Goal: Task Accomplishment & Management: Manage account settings

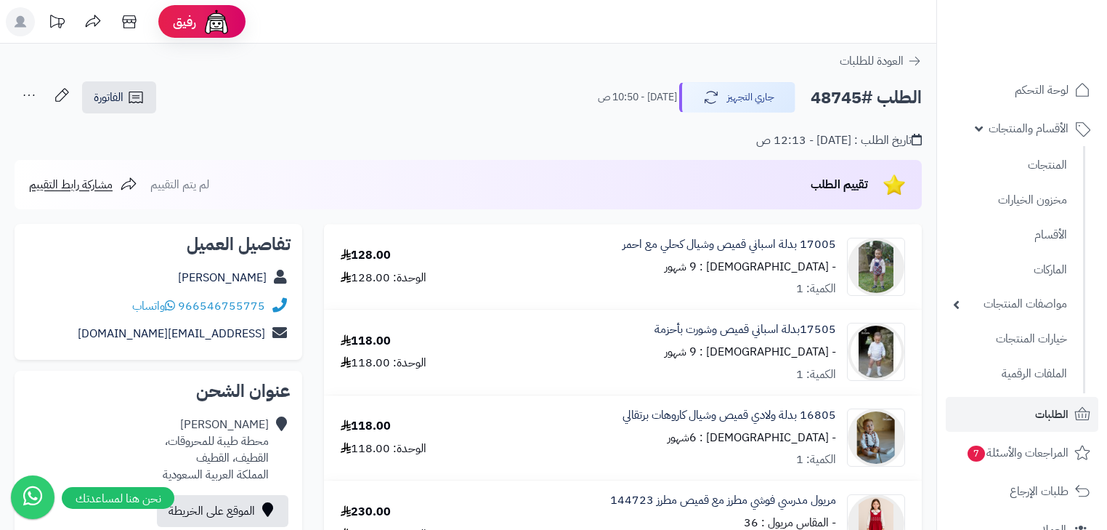
scroll to position [232, 0]
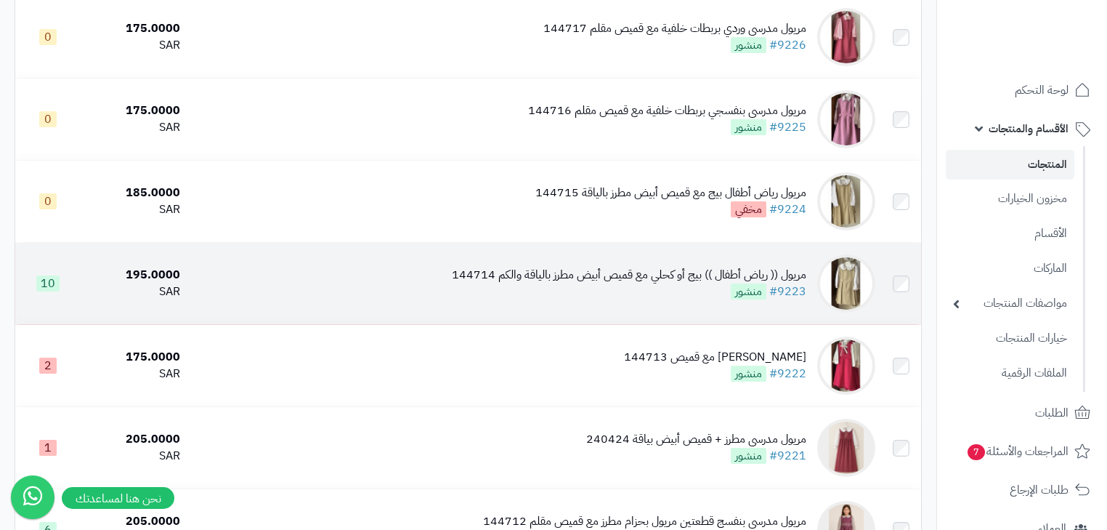
scroll to position [1361, 0]
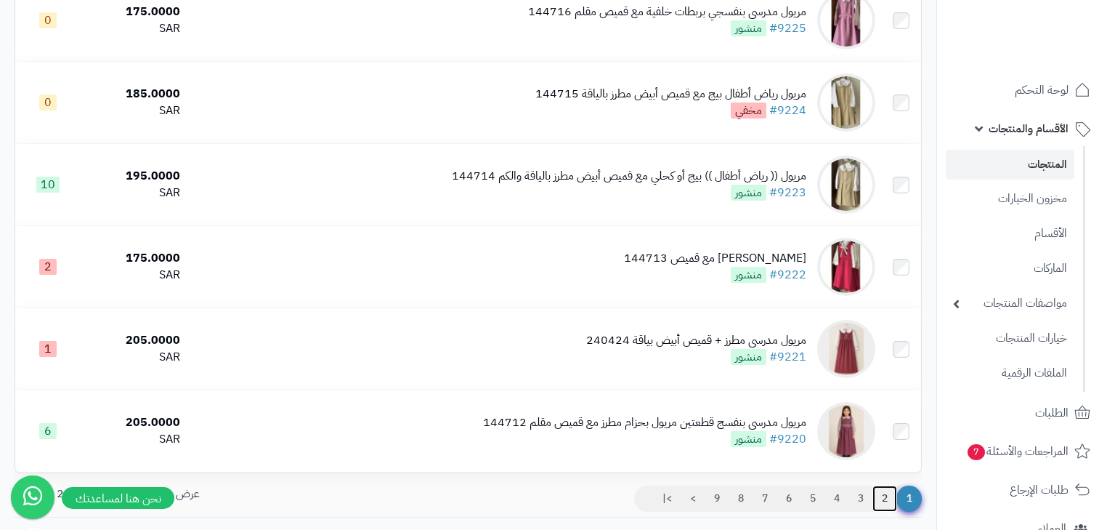
click at [882, 511] on link "2" at bounding box center [885, 498] width 25 height 26
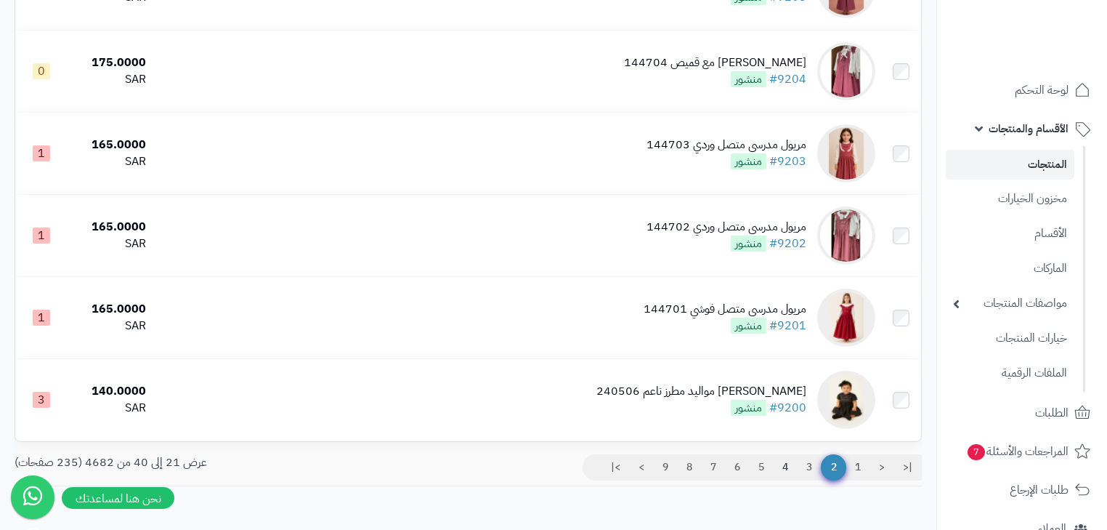
scroll to position [1477, 0]
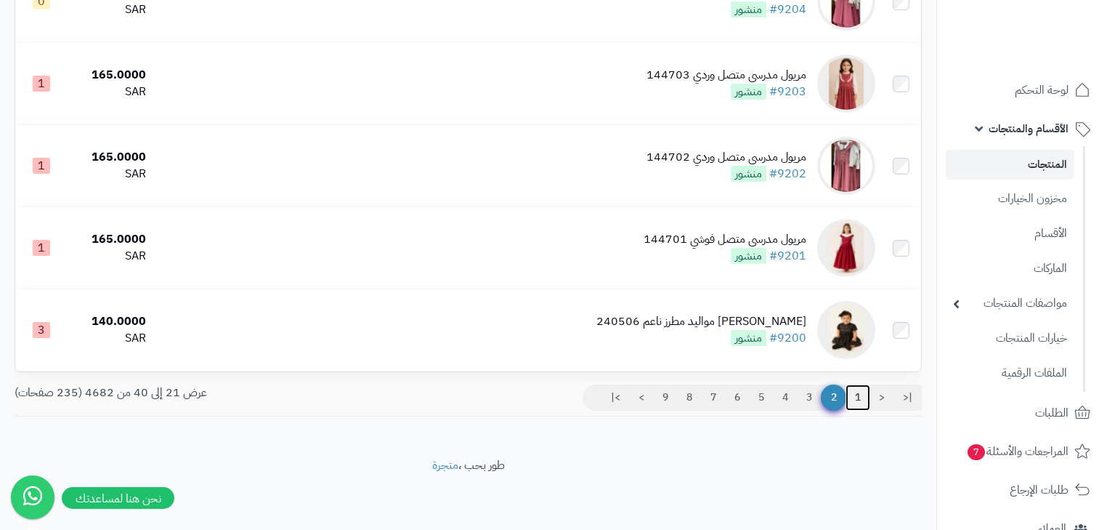
click at [860, 405] on link "1" at bounding box center [858, 397] width 25 height 26
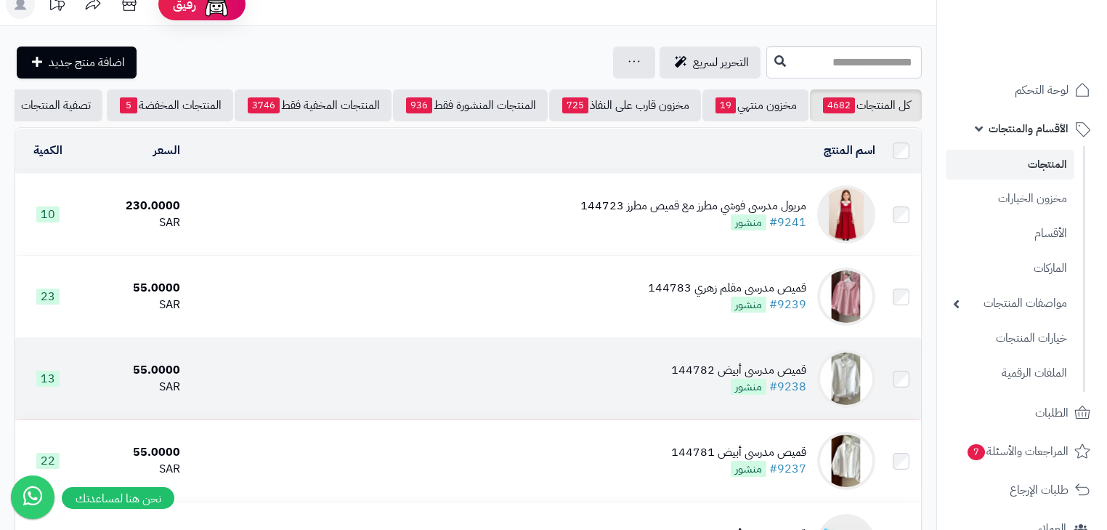
scroll to position [349, 0]
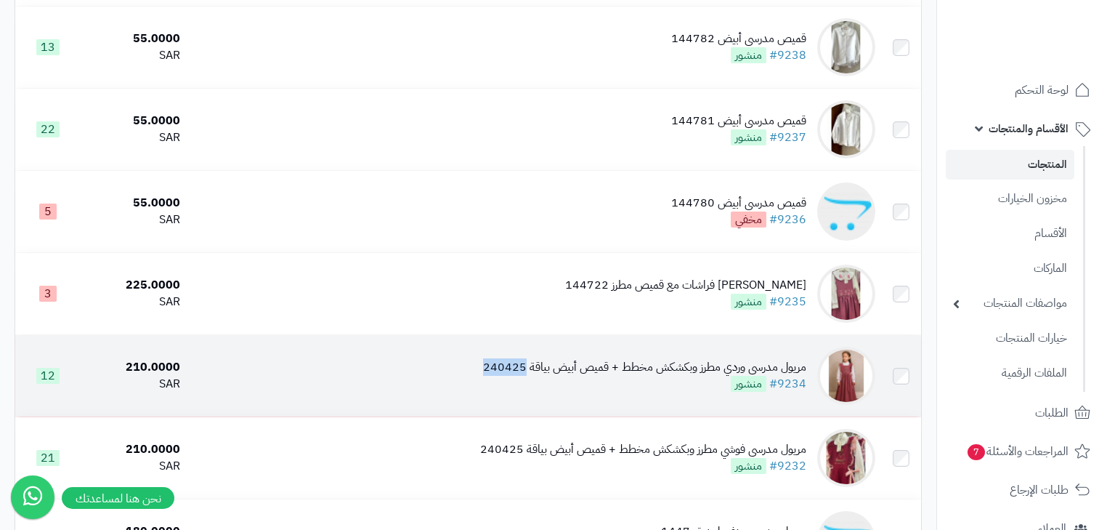
drag, startPoint x: 480, startPoint y: 376, endPoint x: 526, endPoint y: 379, distance: 45.8
click at [526, 379] on td "مريول مدرسي وردي مطرز وبكشكش مخطط + قميص أبيض بياقة 240425 #9234 منشور" at bounding box center [533, 375] width 695 height 81
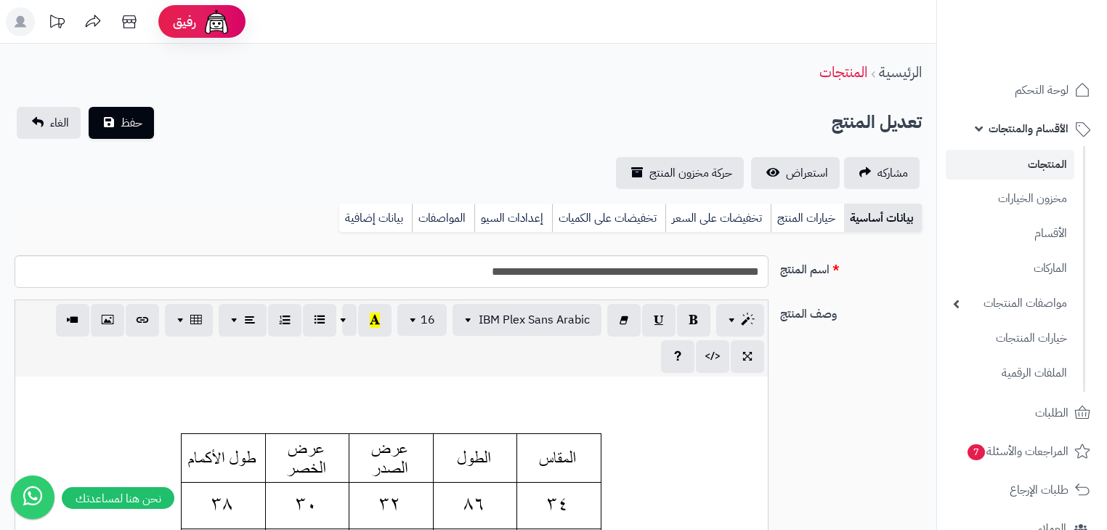
scroll to position [0, 9]
drag, startPoint x: 0, startPoint y: 0, endPoint x: 464, endPoint y: 274, distance: 539.0
click at [464, 274] on input "**********" at bounding box center [392, 271] width 754 height 33
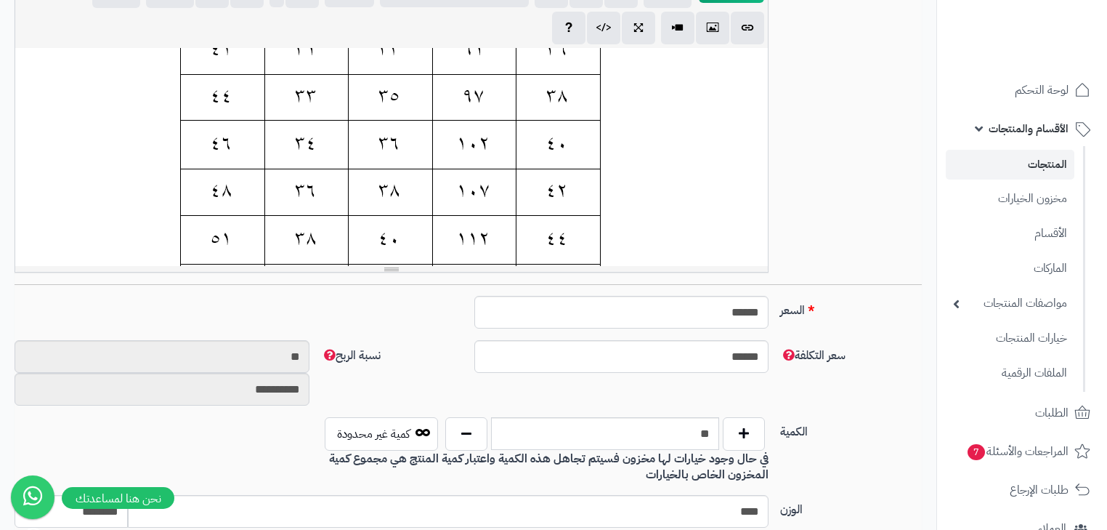
scroll to position [349, 0]
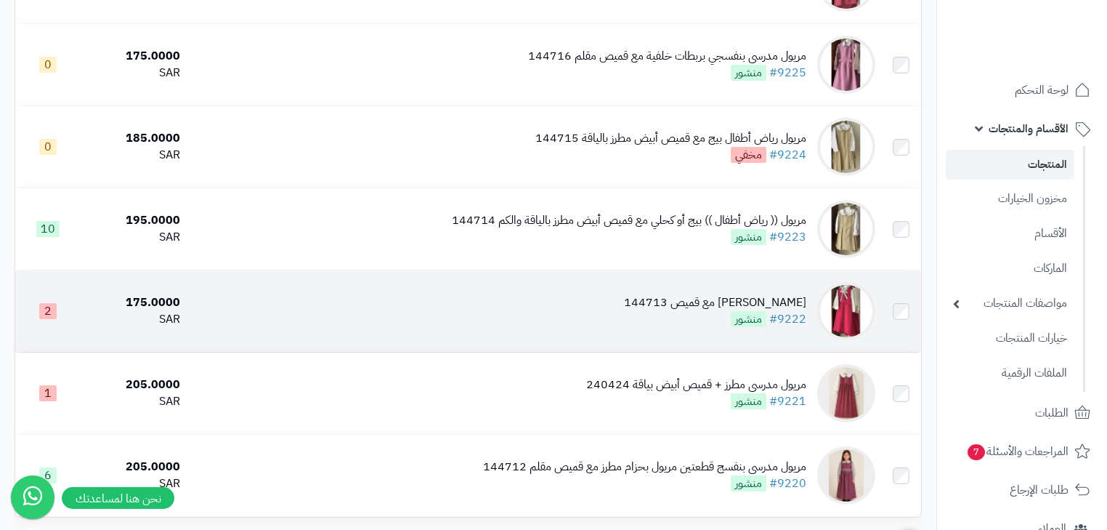
scroll to position [1337, 0]
